Goal: Check status: Check status

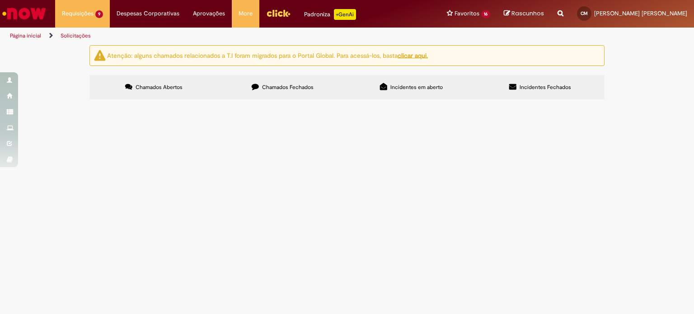
scroll to position [32, 0]
click at [0, 0] on span "Aluguel UFRJ - Referente ao mês de [DATE]" at bounding box center [0, 0] width 0 height 0
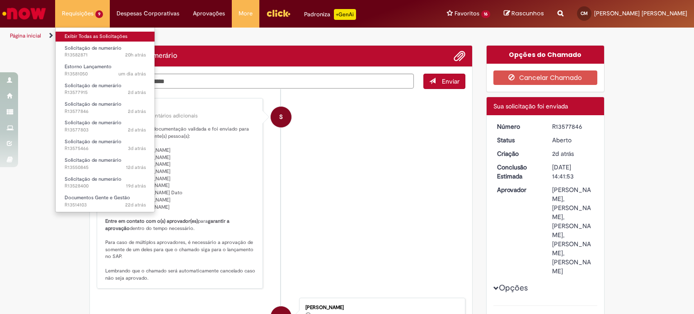
click at [81, 32] on link "Exibir Todas as Solicitações" at bounding box center [105, 37] width 99 height 10
